Goal: Task Accomplishment & Management: Use online tool/utility

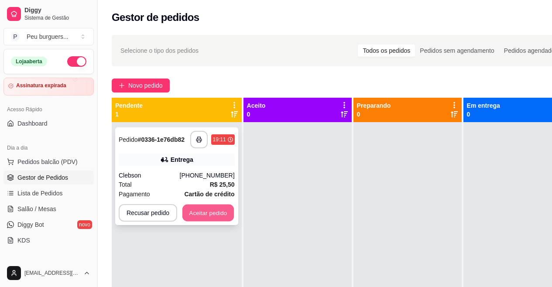
click at [210, 212] on button "Aceitar pedido" at bounding box center [208, 213] width 52 height 17
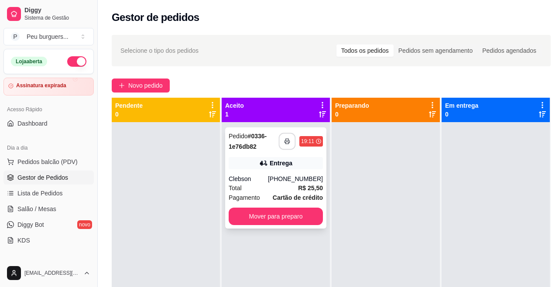
click at [293, 143] on button "button" at bounding box center [287, 141] width 17 height 17
click at [292, 221] on button "Mover para preparo" at bounding box center [276, 216] width 92 height 17
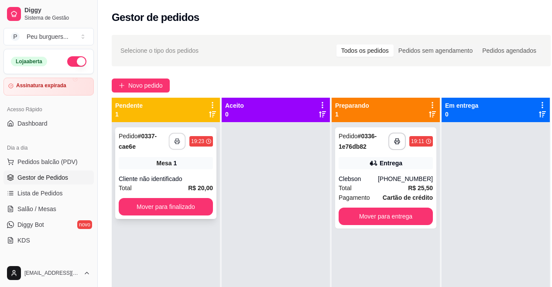
click at [176, 141] on icon "button" at bounding box center [177, 141] width 6 height 6
click at [187, 214] on button "Mover para finalizado" at bounding box center [166, 207] width 92 height 17
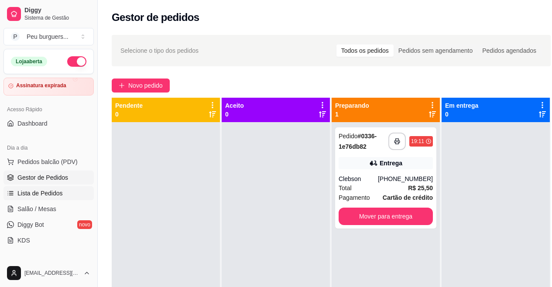
click at [52, 193] on span "Lista de Pedidos" at bounding box center [39, 193] width 45 height 9
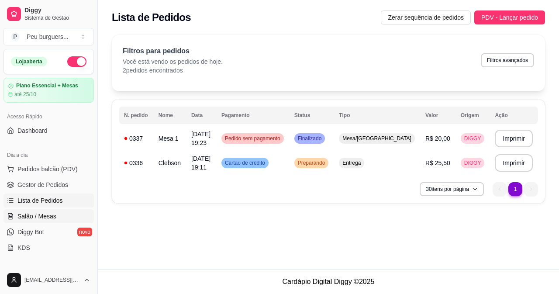
click at [40, 215] on span "Salão / Mesas" at bounding box center [36, 216] width 39 height 9
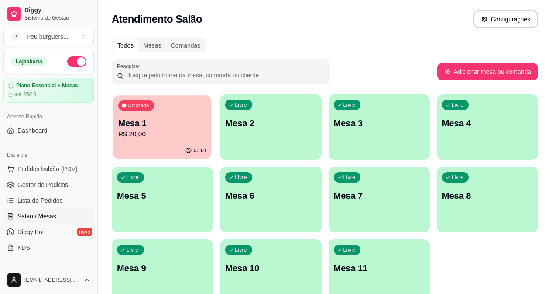
click at [156, 128] on p "Mesa 1" at bounding box center [162, 123] width 88 height 12
click at [154, 122] on p "Mesa 1" at bounding box center [162, 123] width 88 height 12
click at [53, 179] on link "Gestor de Pedidos" at bounding box center [48, 185] width 90 height 14
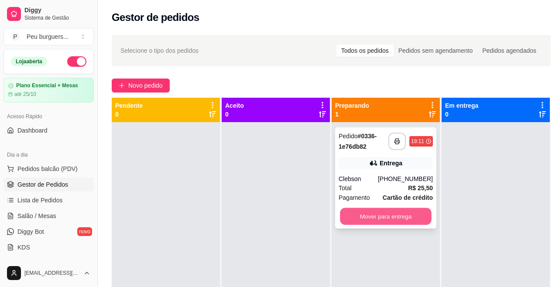
click at [405, 213] on button "Mover para entrega" at bounding box center [386, 216] width 92 height 17
